Goal: Find specific page/section: Find specific page/section

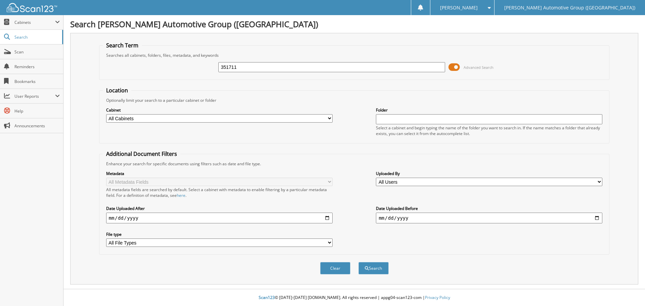
type input "351711"
click at [359, 262] on button "Search" at bounding box center [374, 268] width 30 height 12
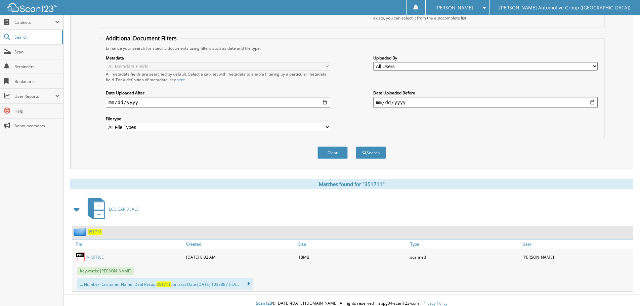
scroll to position [122, 0]
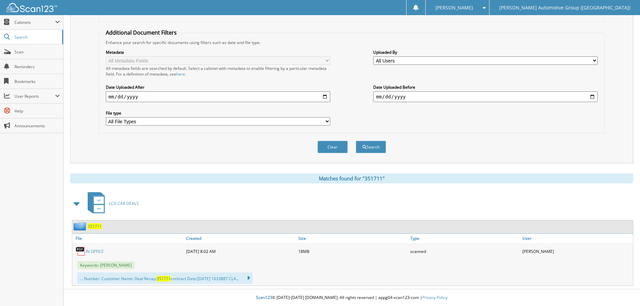
click at [99, 252] on link "IN OFFICE" at bounding box center [95, 252] width 18 height 6
